Goal: Task Accomplishment & Management: Use online tool/utility

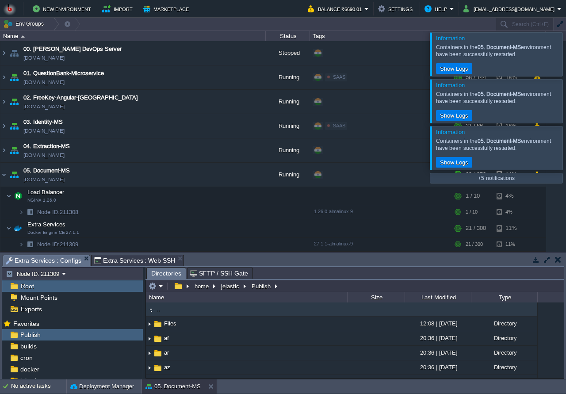
scroll to position [121, 0]
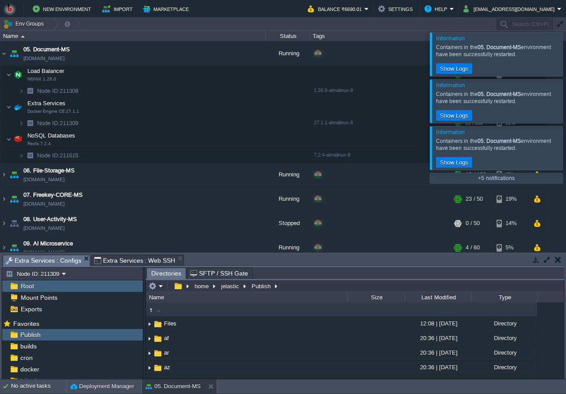
click at [536, 261] on button "button" at bounding box center [536, 260] width 8 height 8
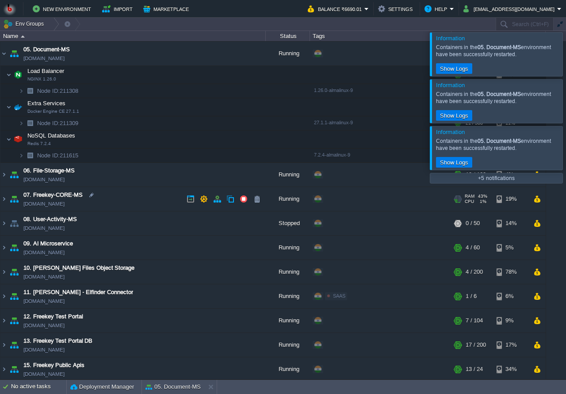
scroll to position [36, 0]
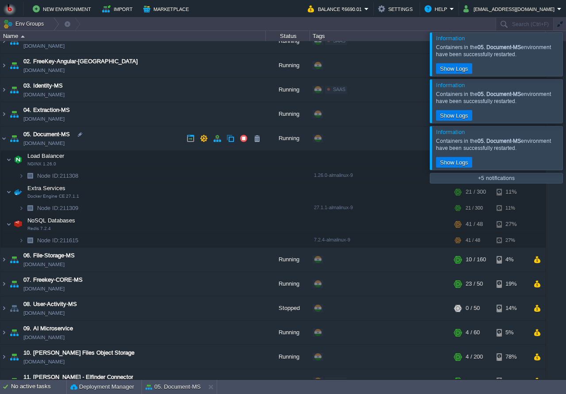
click at [120, 142] on td "05. Document-MS [DOMAIN_NAME]" at bounding box center [132, 138] width 265 height 24
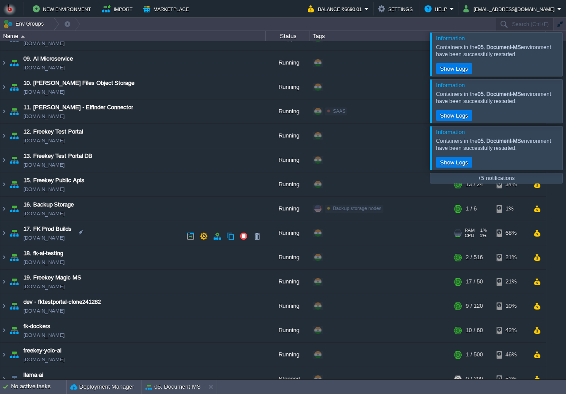
scroll to position [222, 0]
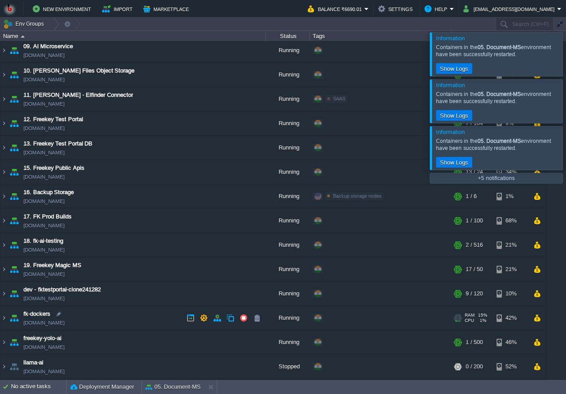
click at [132, 320] on td "fk-dockers [DOMAIN_NAME]" at bounding box center [132, 318] width 265 height 24
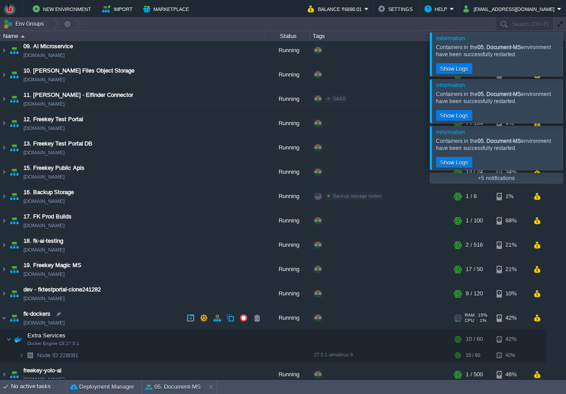
scroll to position [254, 0]
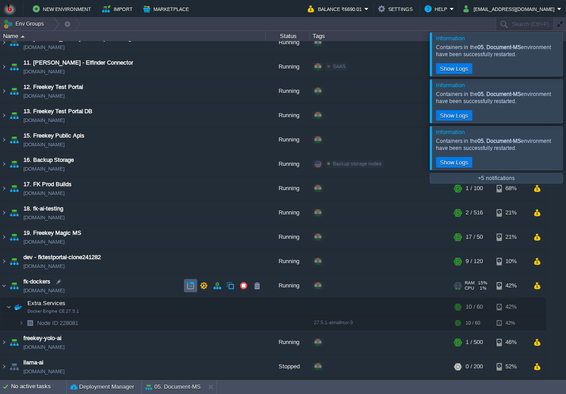
click at [185, 285] on td at bounding box center [190, 285] width 13 height 13
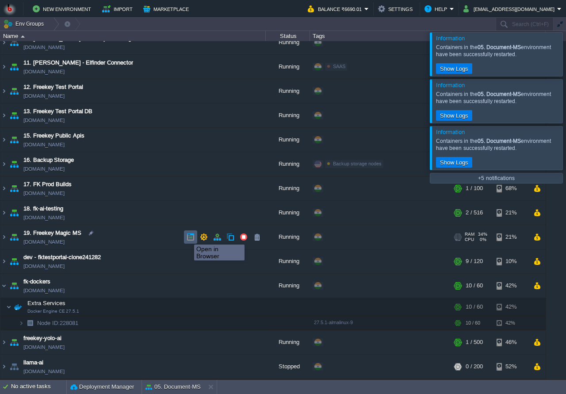
click at [188, 237] on button "button" at bounding box center [191, 237] width 8 height 8
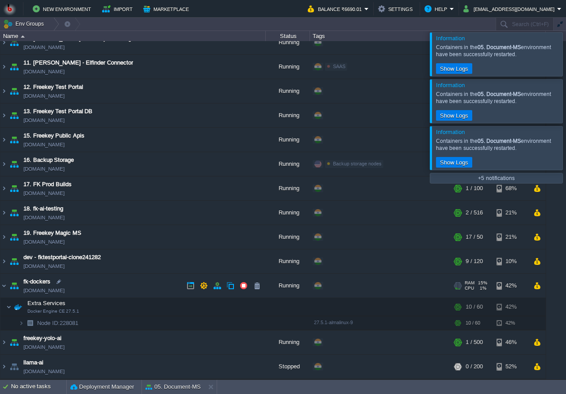
click at [140, 291] on td "fk-dockers [DOMAIN_NAME]" at bounding box center [132, 286] width 265 height 24
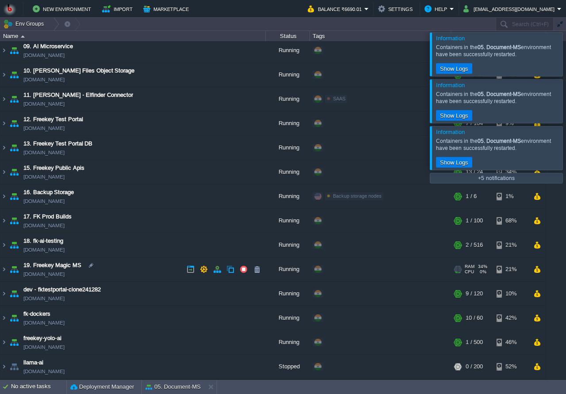
click at [140, 271] on td "19. Freekey Magic MS [DOMAIN_NAME]" at bounding box center [132, 269] width 265 height 24
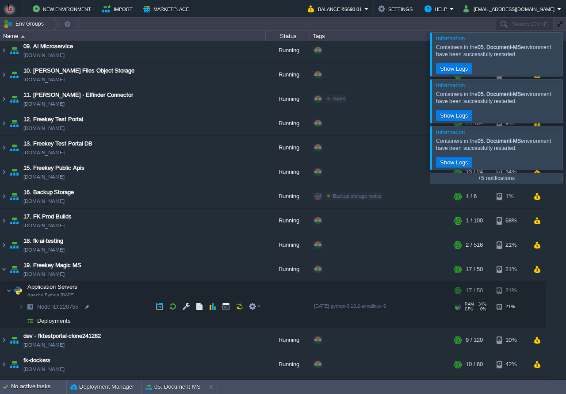
scroll to position [268, 0]
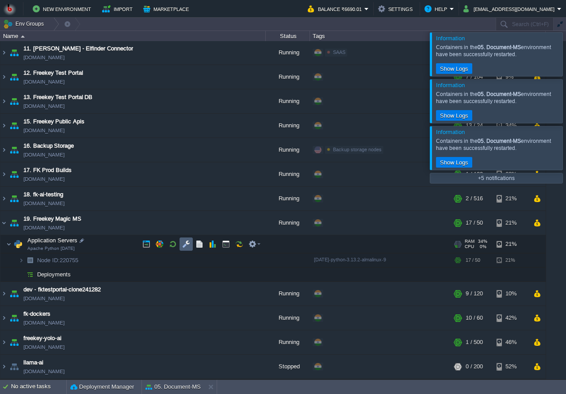
click at [182, 246] on button "button" at bounding box center [186, 244] width 8 height 8
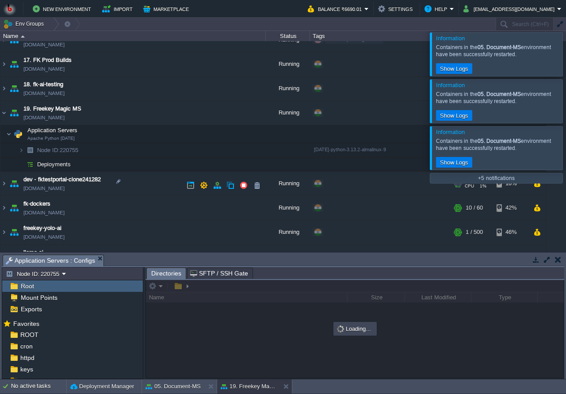
scroll to position [395, 0]
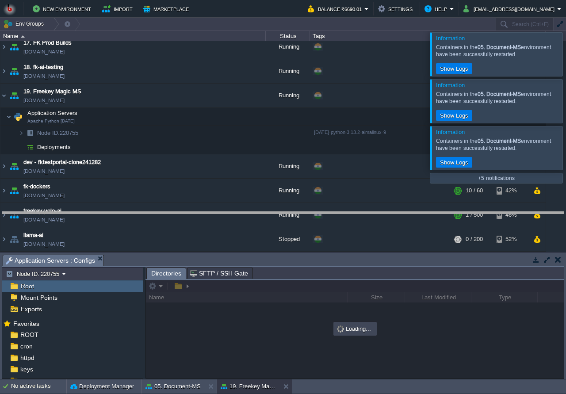
drag, startPoint x: 228, startPoint y: 257, endPoint x: 224, endPoint y: 214, distance: 43.1
click at [224, 214] on body "New Environment Import Marketplace Bonus ₹0.00 Upgrade Account Balance ₹6690.01…" at bounding box center [283, 197] width 566 height 394
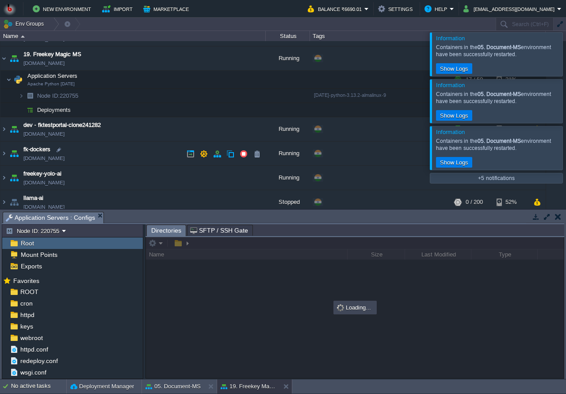
scroll to position [438, 0]
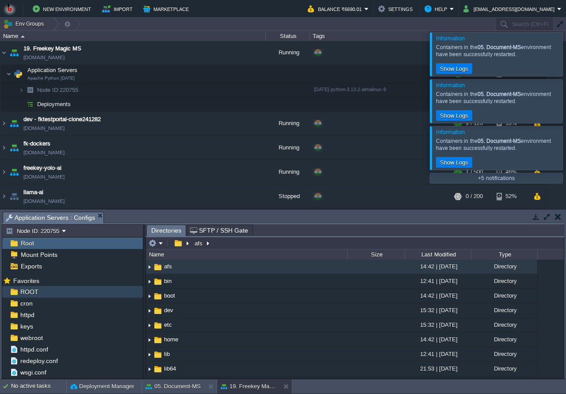
click at [84, 290] on div "ROOT" at bounding box center [72, 291] width 141 height 11
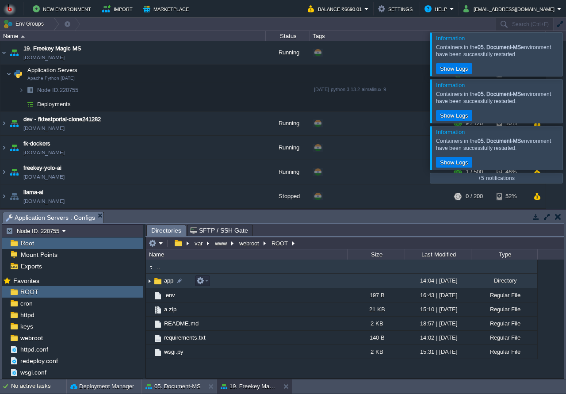
click at [287, 283] on td "app" at bounding box center [246, 281] width 201 height 15
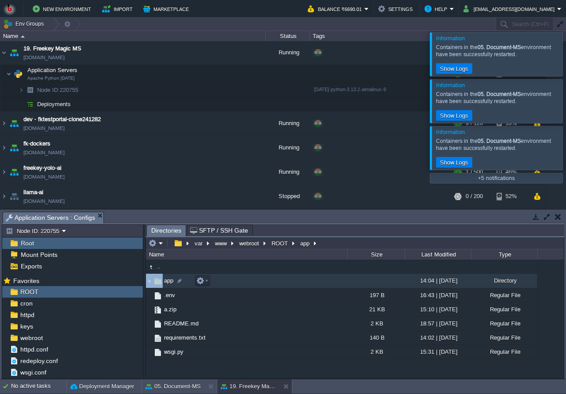
click at [287, 283] on td "app" at bounding box center [246, 281] width 201 height 15
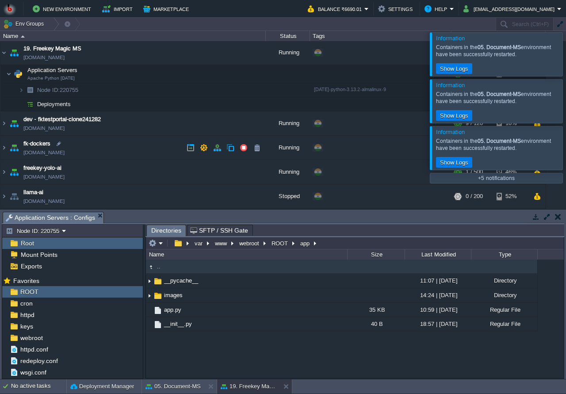
click at [162, 145] on td "fk-dockers [DOMAIN_NAME]" at bounding box center [132, 148] width 265 height 24
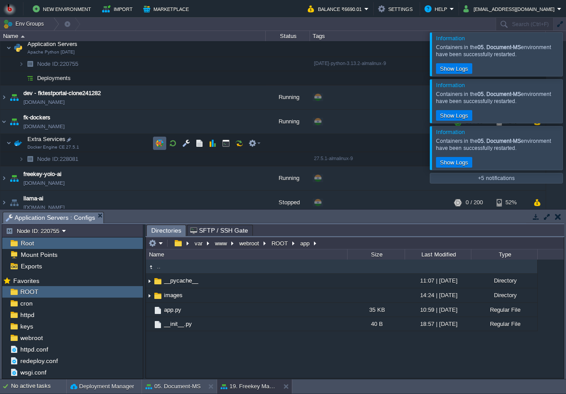
scroll to position [471, 0]
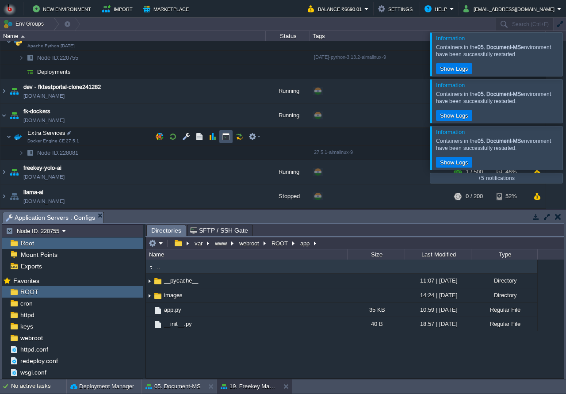
click at [224, 140] on button "button" at bounding box center [226, 137] width 8 height 8
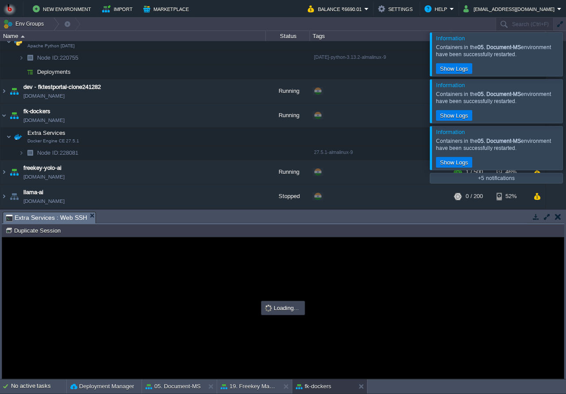
scroll to position [0, 0]
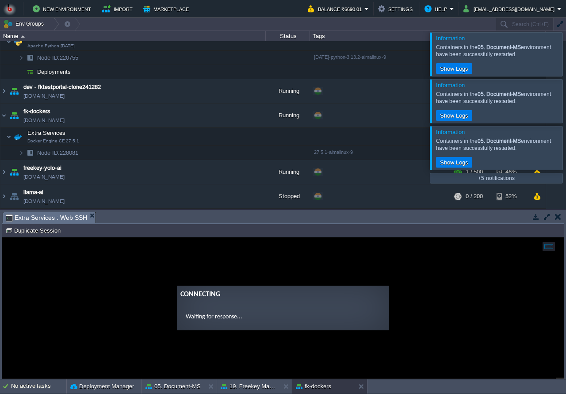
click at [262, 269] on guac-modal "Connecting Waiting for response..." at bounding box center [283, 307] width 562 height 141
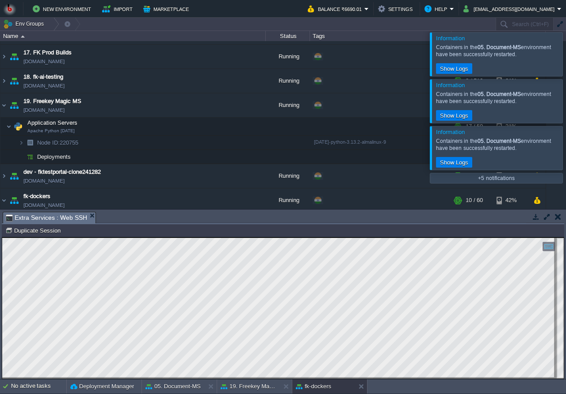
scroll to position [4, 0]
click at [220, 129] on td at bounding box center [225, 126] width 13 height 13
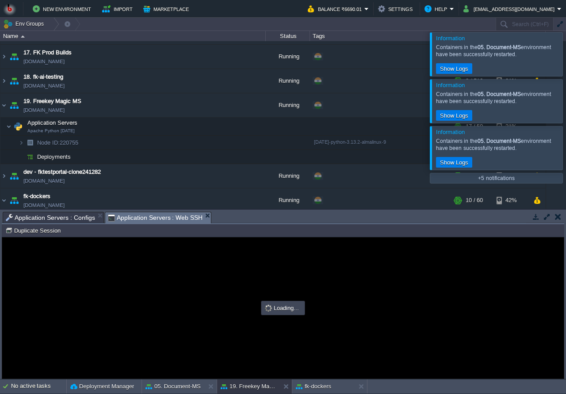
scroll to position [0, 0]
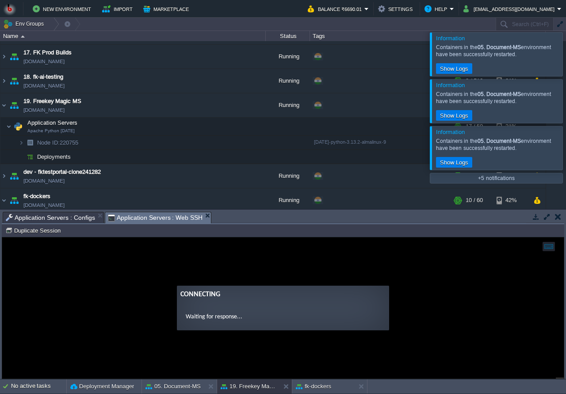
click at [209, 273] on guac-modal "Connecting Waiting for response..." at bounding box center [283, 307] width 562 height 141
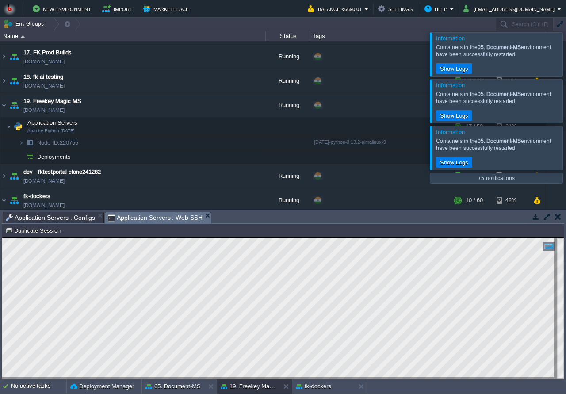
scroll to position [4, 0]
click at [190, 126] on button "button" at bounding box center [186, 126] width 8 height 8
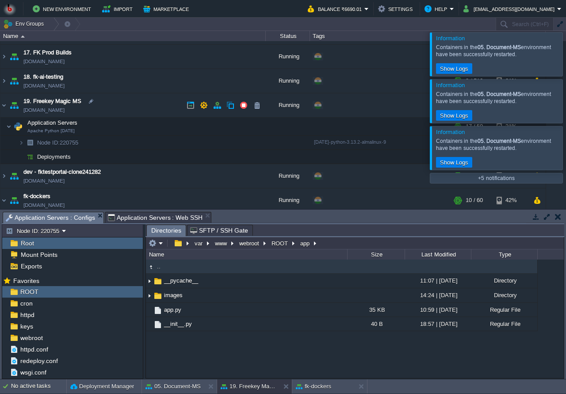
click at [137, 106] on td "19. Freekey Magic MS [DOMAIN_NAME]" at bounding box center [132, 105] width 265 height 24
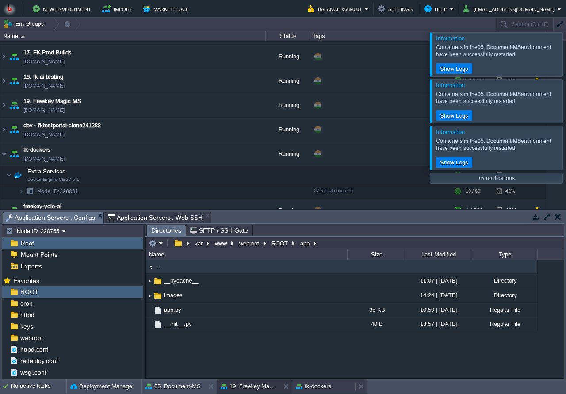
click at [321, 386] on button "fk-dockers" at bounding box center [313, 386] width 35 height 9
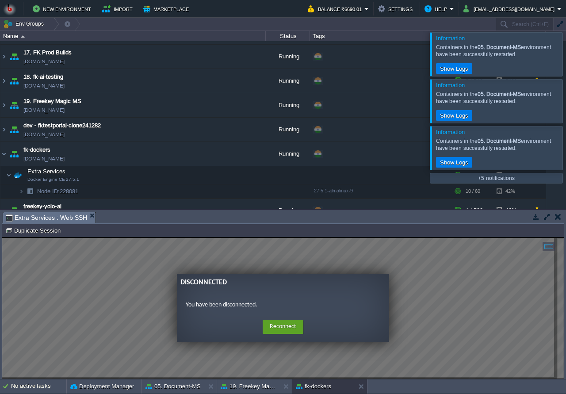
click at [102, 303] on ng-transclude "Disconnected You have been disconnected. Home Reconnect Logout" at bounding box center [283, 308] width 562 height 69
click at [566, 152] on div at bounding box center [577, 147] width 0 height 43
click at [566, 101] on div at bounding box center [577, 100] width 0 height 43
click at [566, 59] on div at bounding box center [577, 53] width 0 height 43
click at [559, 79] on div "00. [PERSON_NAME] DevOps Server [DOMAIN_NAME] Stopped + Add to Env Group RAM 0%…" at bounding box center [283, 125] width 566 height 168
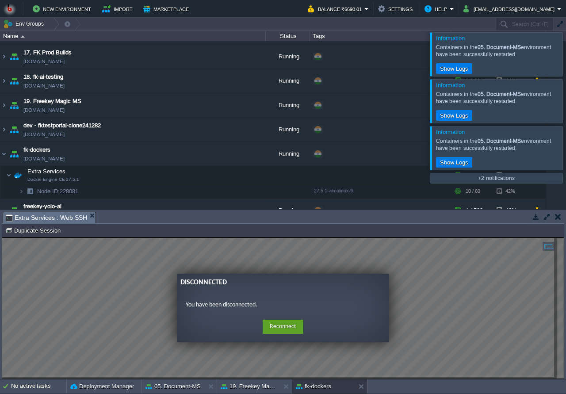
click at [566, 63] on div at bounding box center [577, 53] width 0 height 43
click at [566, 80] on div at bounding box center [577, 100] width 0 height 43
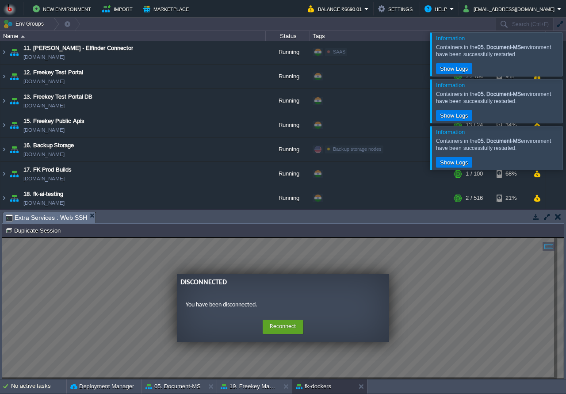
scroll to position [232, 0]
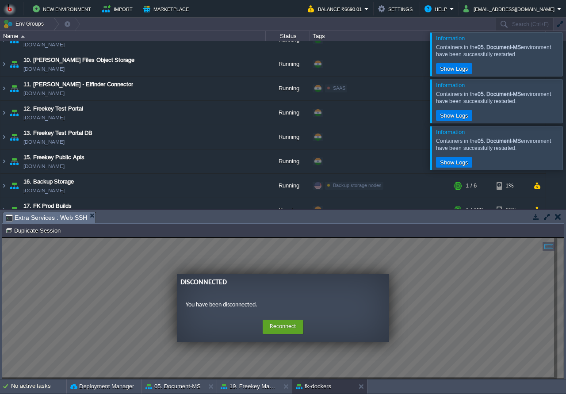
click at [566, 61] on div at bounding box center [577, 53] width 0 height 43
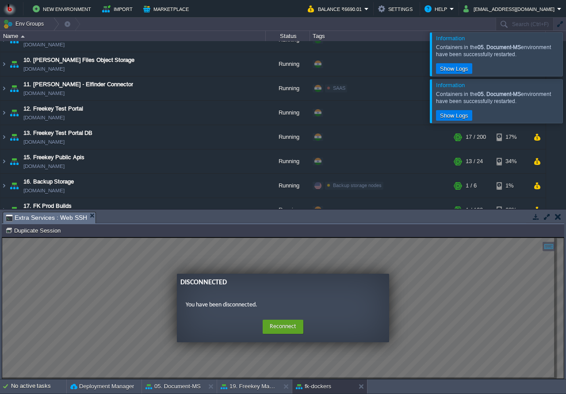
click at [566, 83] on div at bounding box center [577, 100] width 0 height 43
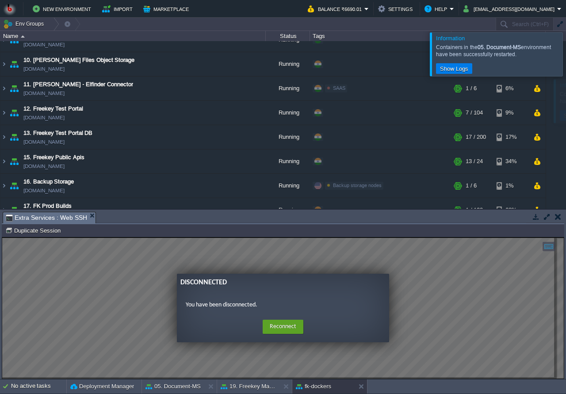
click at [566, 64] on div at bounding box center [577, 53] width 0 height 43
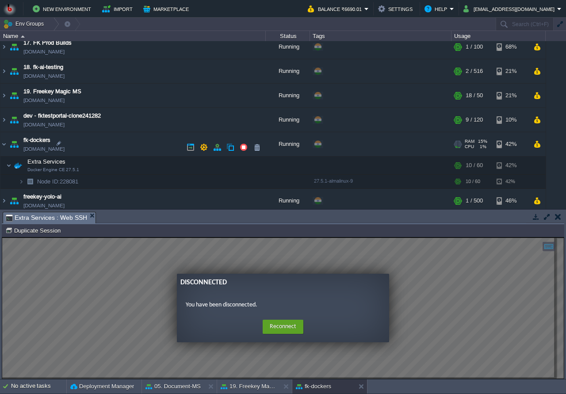
scroll to position [402, 0]
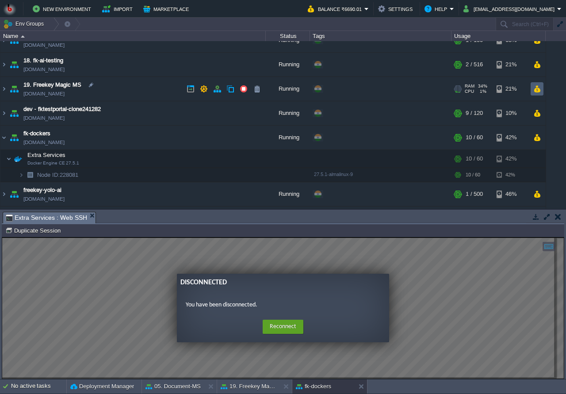
click at [543, 95] on td at bounding box center [537, 88] width 13 height 13
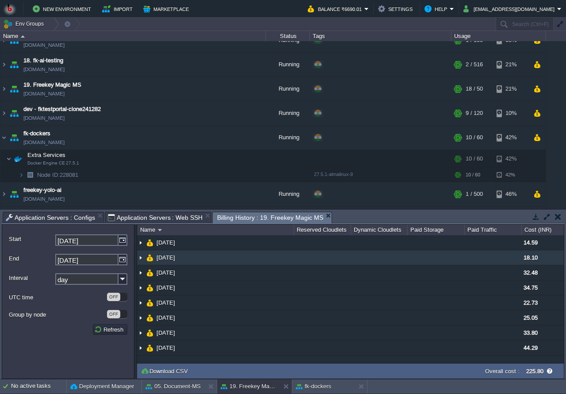
click at [214, 262] on td "[DATE]" at bounding box center [215, 257] width 157 height 15
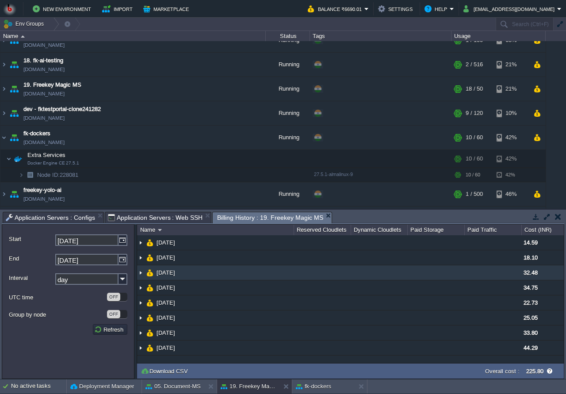
click at [214, 276] on td "[DATE]" at bounding box center [215, 272] width 157 height 15
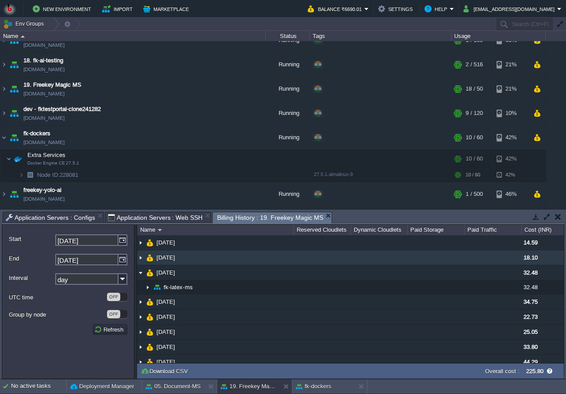
click at [221, 264] on td "[DATE]" at bounding box center [215, 257] width 157 height 15
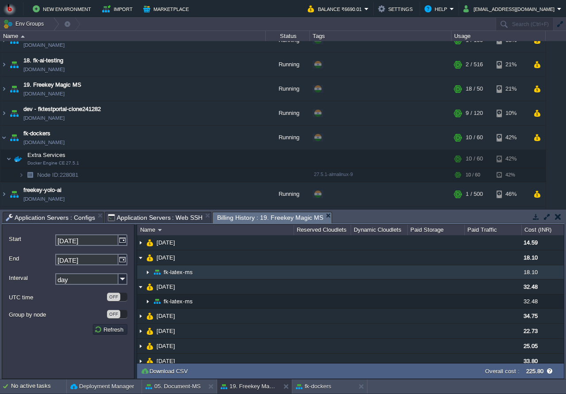
click at [221, 273] on td "fk-latex-ms" at bounding box center [215, 272] width 157 height 14
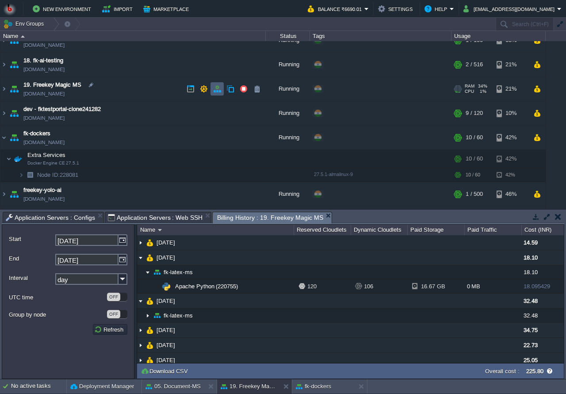
click at [214, 89] on button "button" at bounding box center [217, 89] width 8 height 8
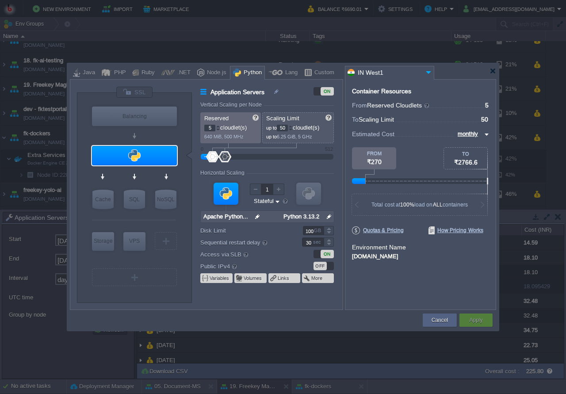
click at [475, 135] on input "monthly" at bounding box center [468, 134] width 27 height 10
click at [470, 153] on div "daily" at bounding box center [471, 155] width 33 height 11
type input "daily"
type input "Extra Storage 2.0-10.5"
